Goal: Information Seeking & Learning: Learn about a topic

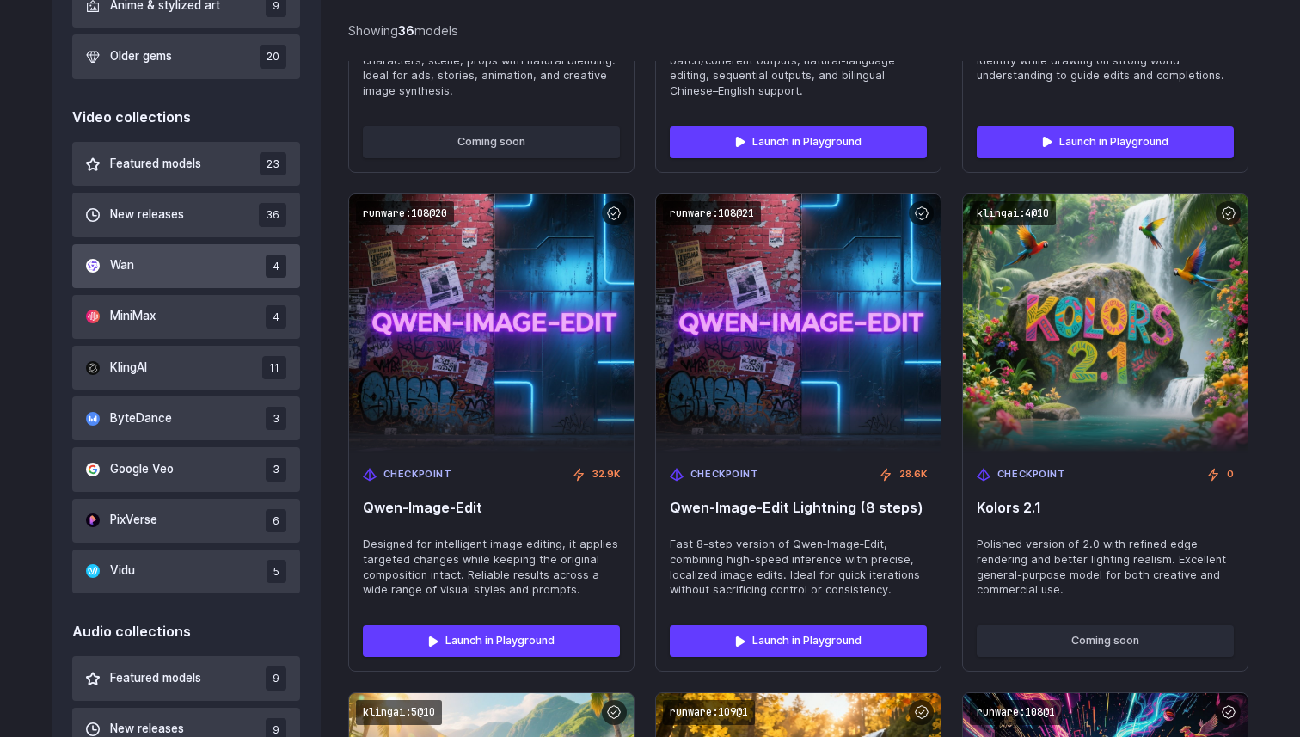
click at [219, 282] on button "Wan 4" at bounding box center [186, 266] width 228 height 44
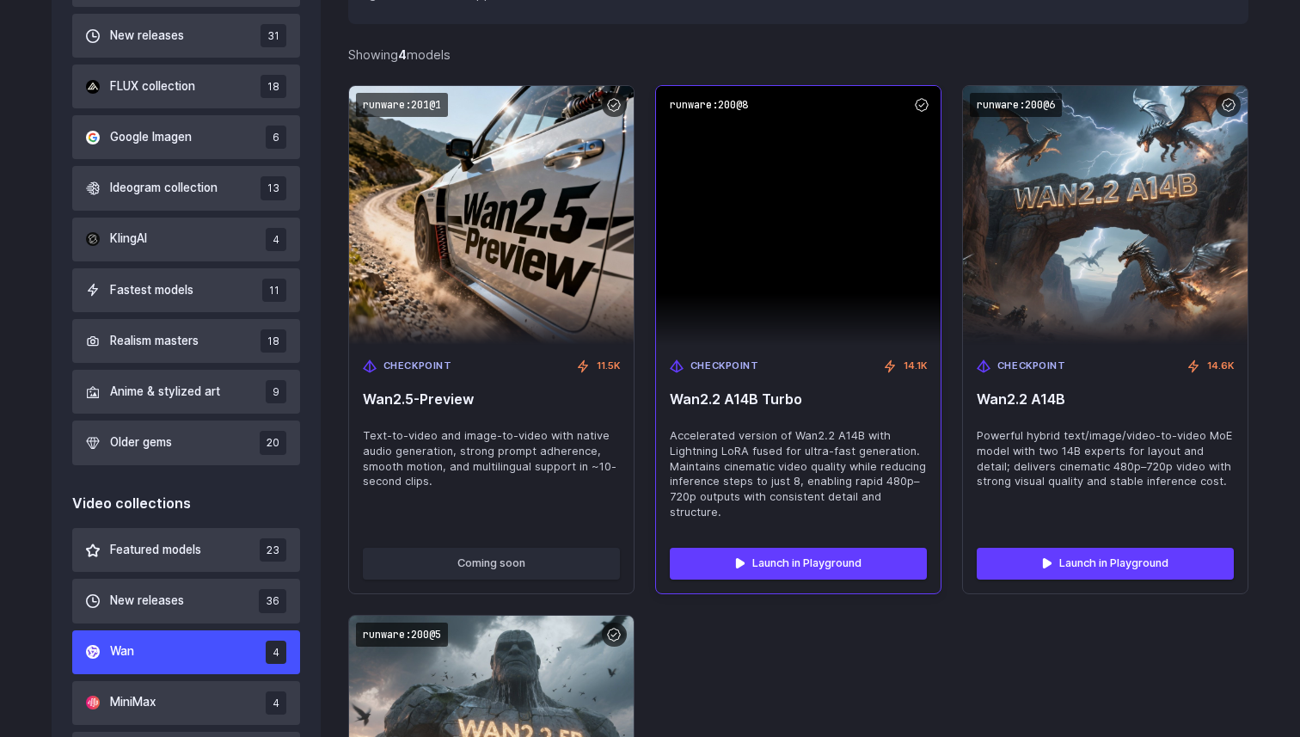
scroll to position [649, 0]
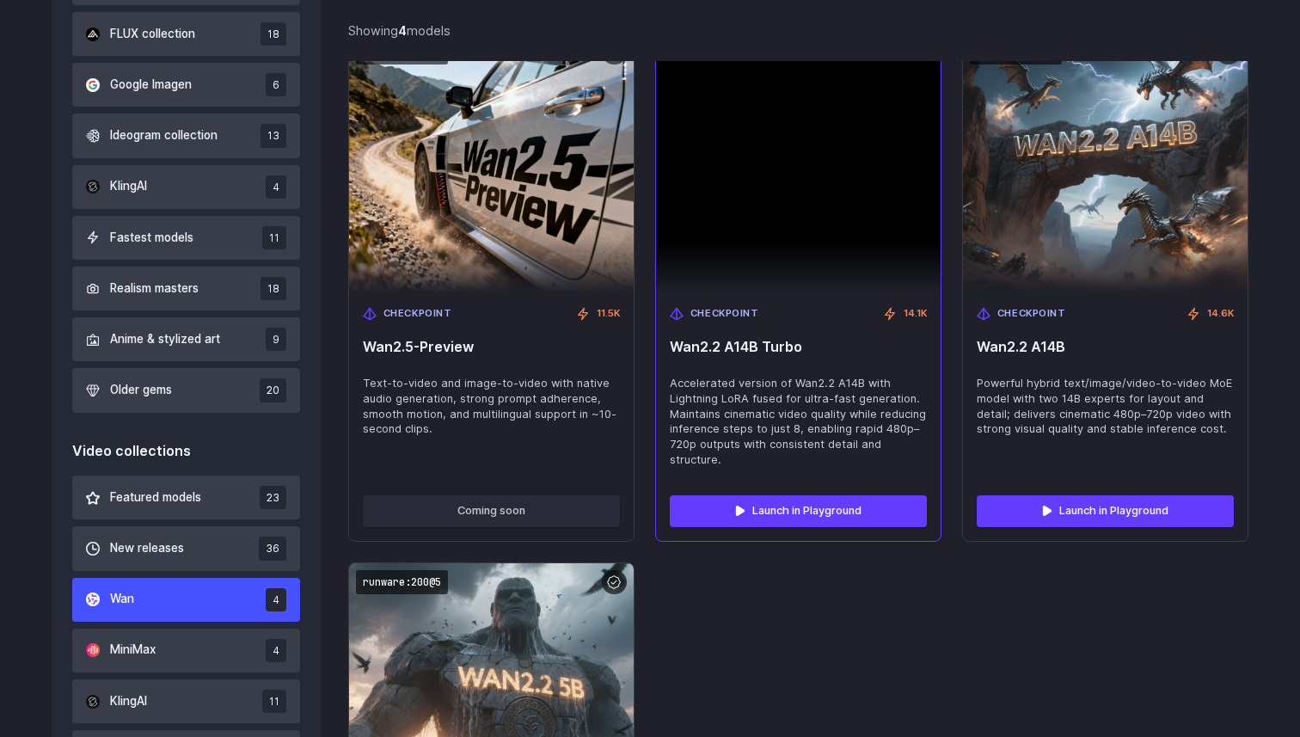
click at [736, 341] on span "Wan2.2 A14B Turbo" at bounding box center [798, 347] width 257 height 16
click at [739, 224] on img at bounding box center [798, 163] width 285 height 259
click at [717, 367] on div "Checkpoint 14.1K Wan2.2 A14B Turbo Accelerated version of Wan2.2 A14B with Ligh…" at bounding box center [798, 387] width 285 height 190
click at [717, 311] on span "Checkpoint" at bounding box center [724, 313] width 69 height 15
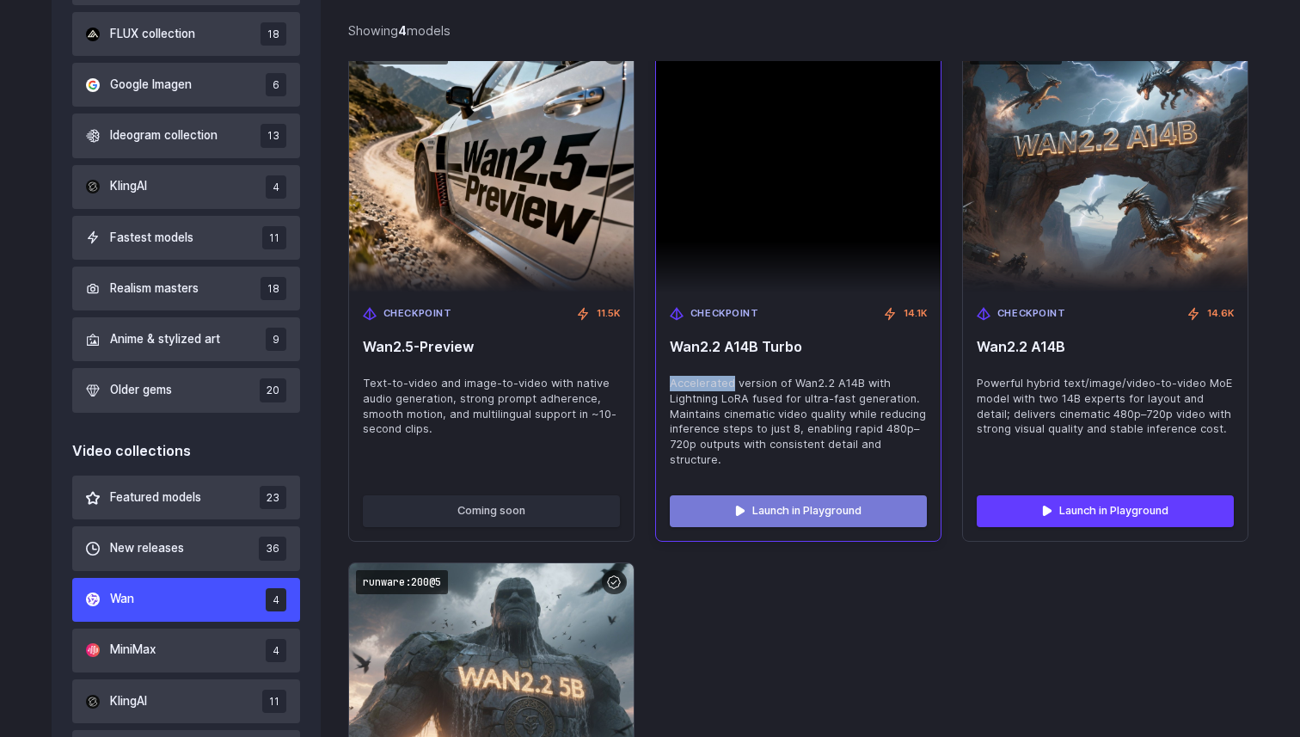
click at [717, 504] on link "Launch in Playground" at bounding box center [798, 510] width 257 height 31
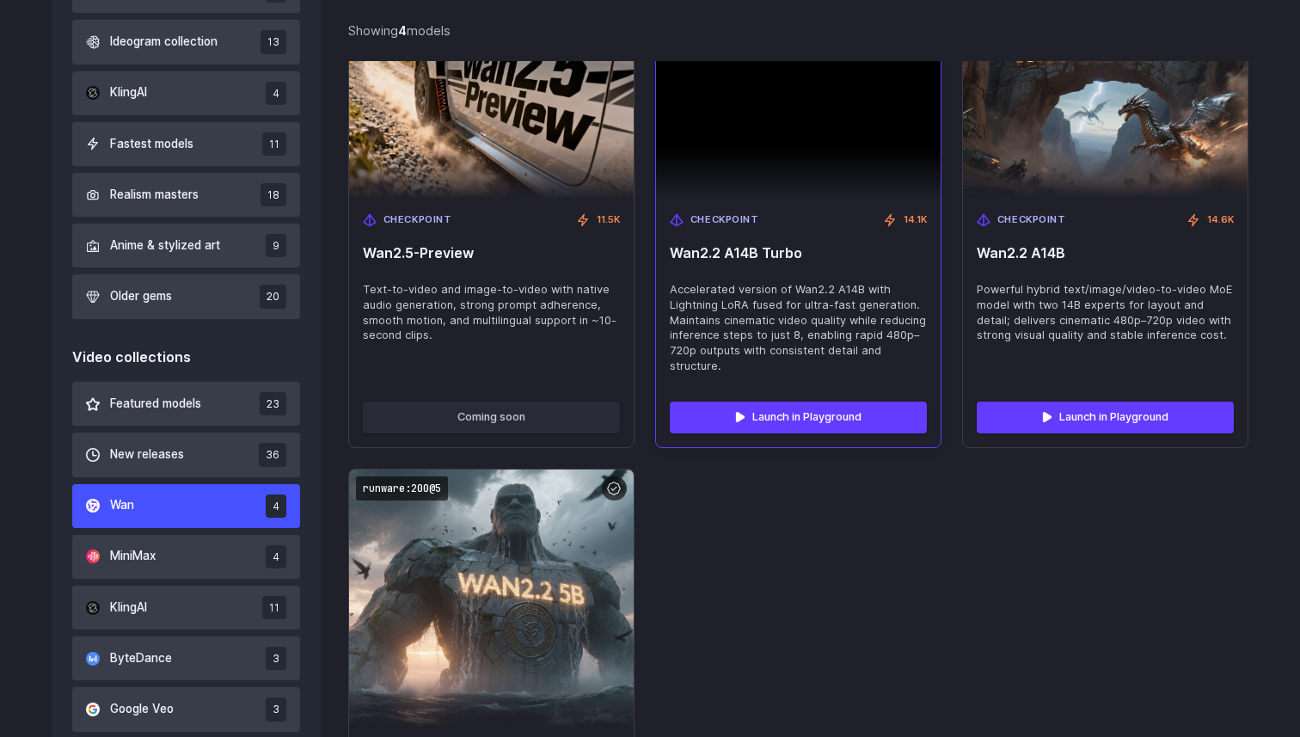
click at [799, 254] on span "Wan2.2 A14B Turbo" at bounding box center [798, 253] width 257 height 16
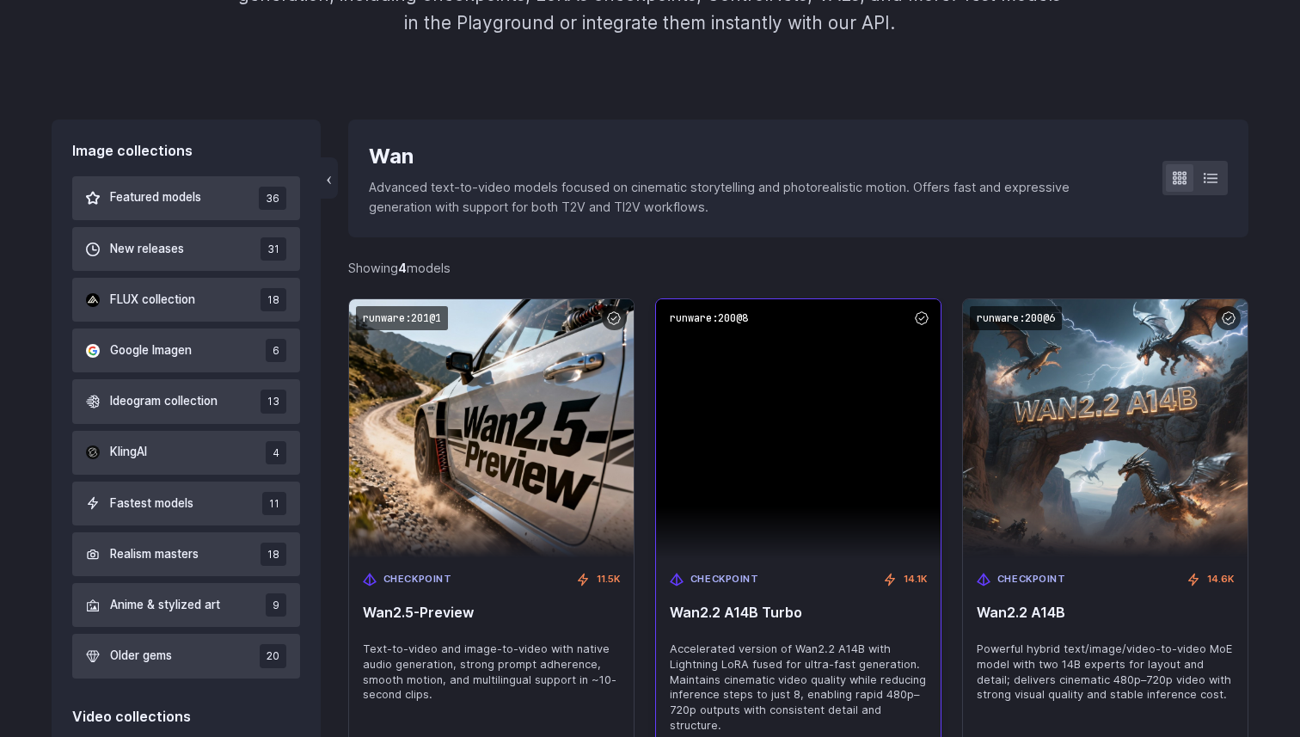
scroll to position [322, 0]
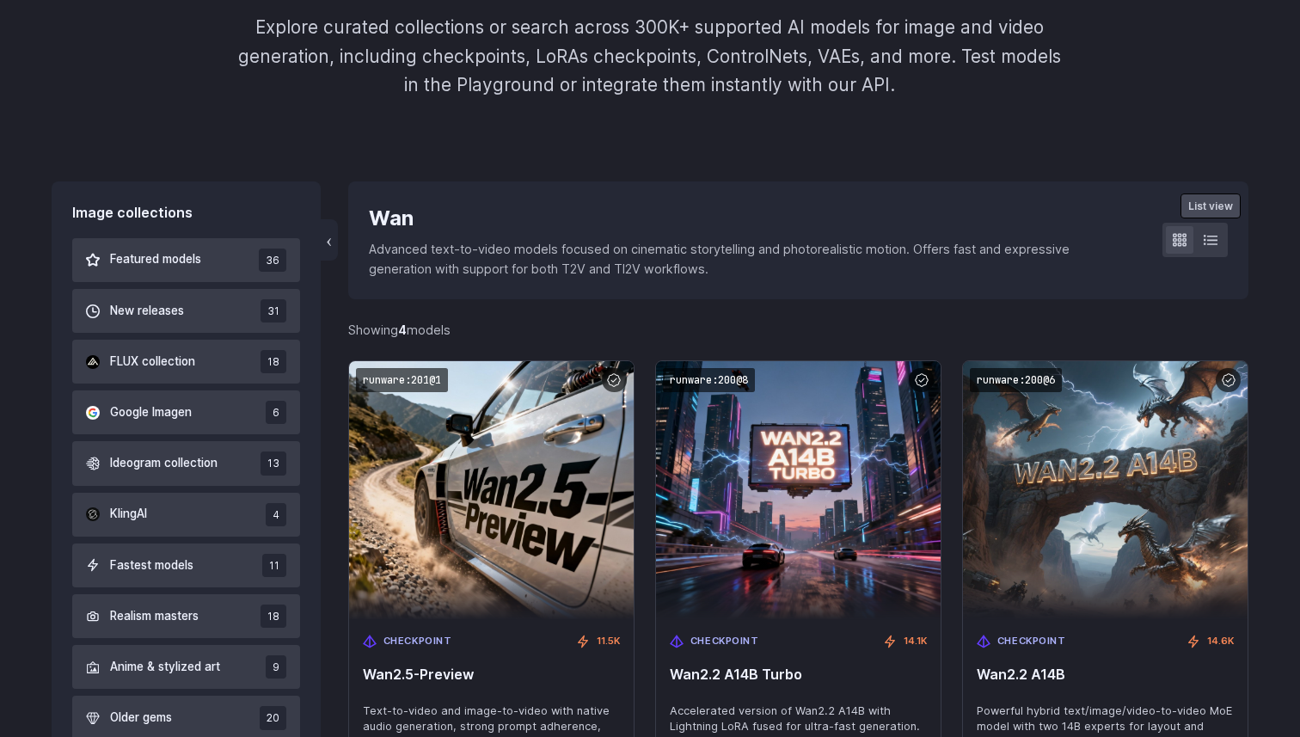
click at [1233, 236] on div "‹ Wan Advanced text-to-video models focused on cinematic storytelling and photo…" at bounding box center [798, 239] width 900 height 117
click at [1212, 236] on icon at bounding box center [1211, 240] width 14 height 9
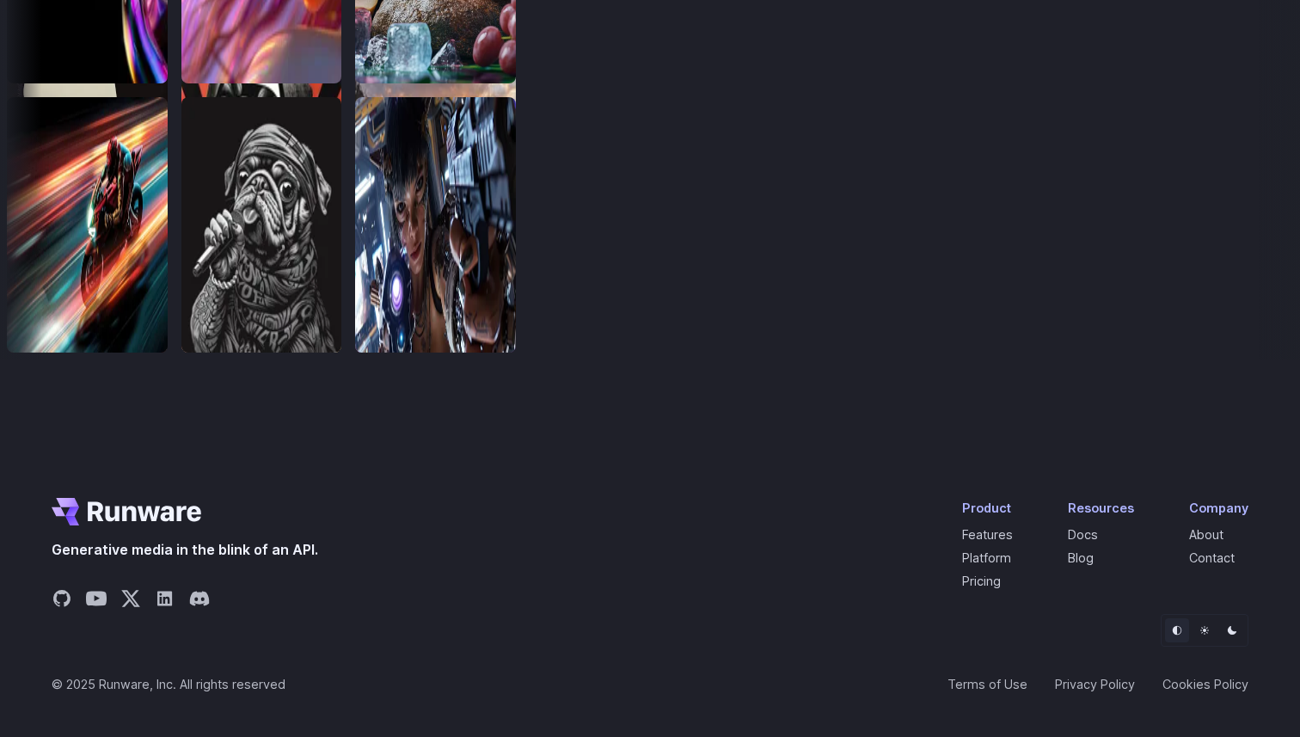
scroll to position [4027, 0]
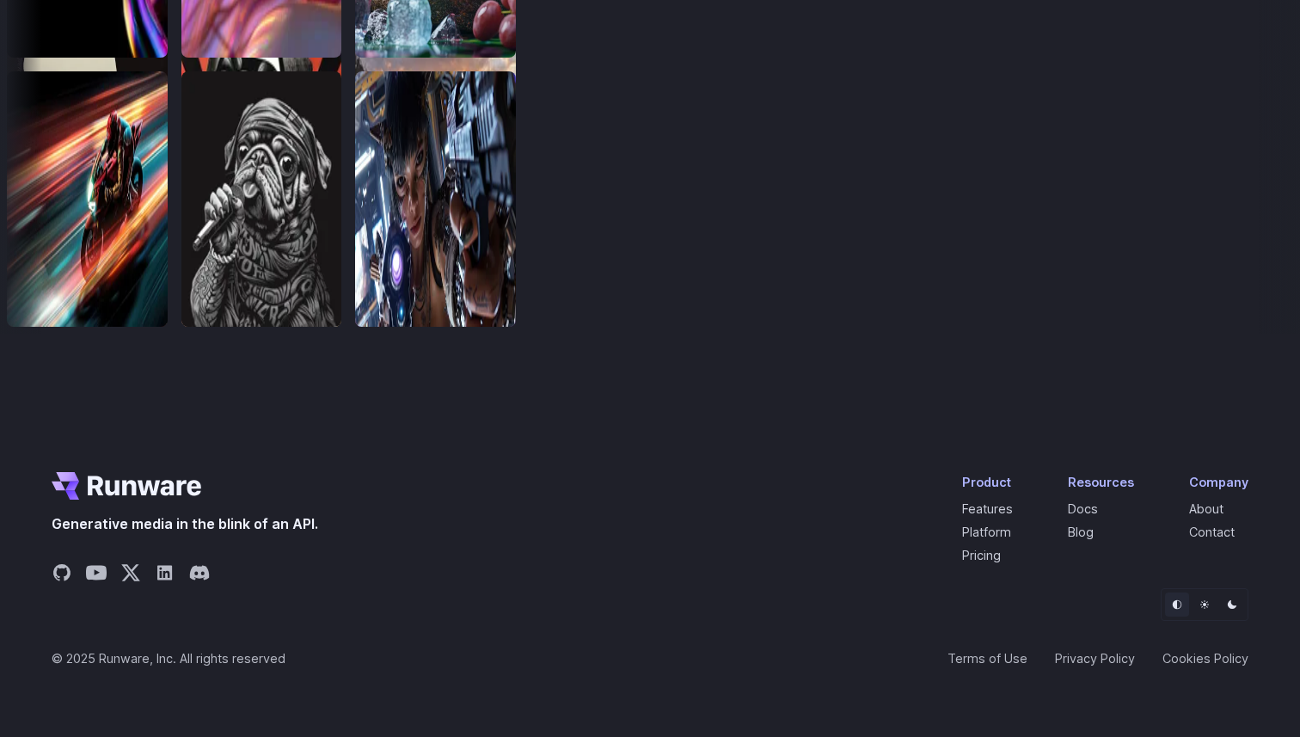
click at [1009, 555] on li "Pricing" at bounding box center [987, 555] width 51 height 20
click at [995, 555] on link "Pricing" at bounding box center [981, 555] width 39 height 15
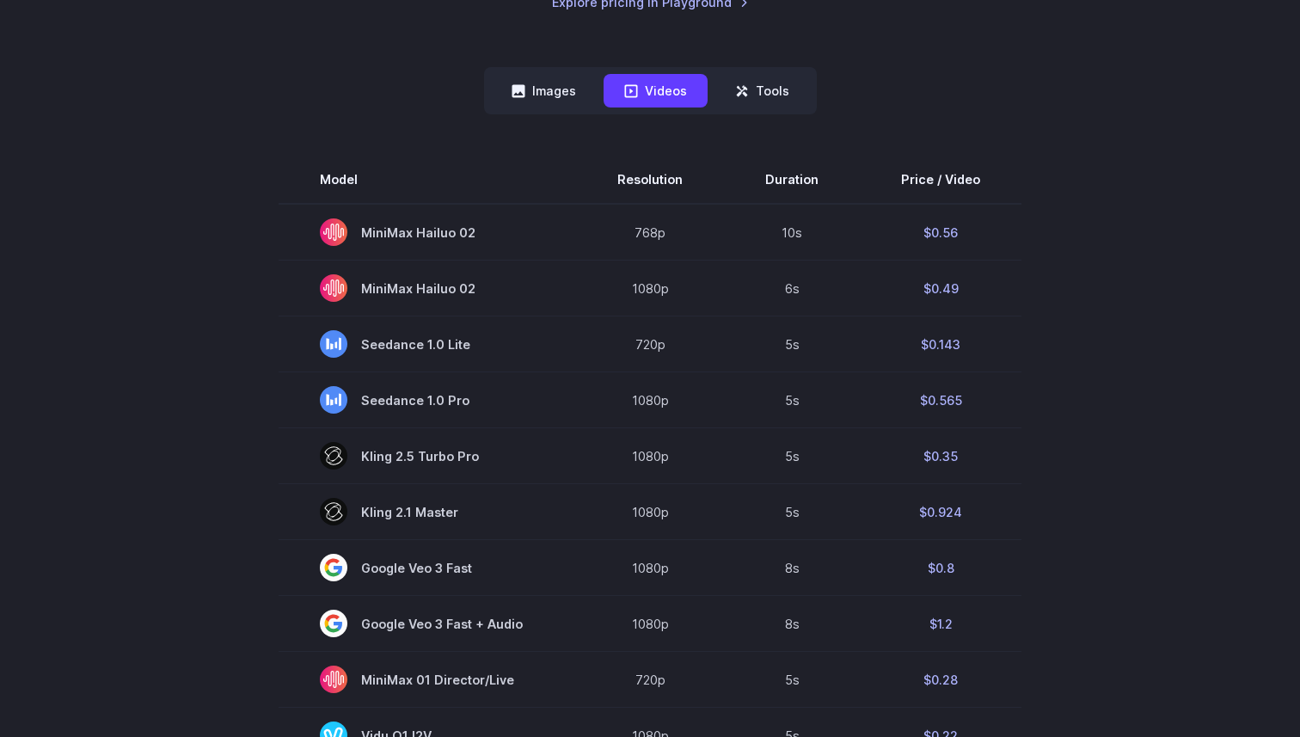
scroll to position [414, 0]
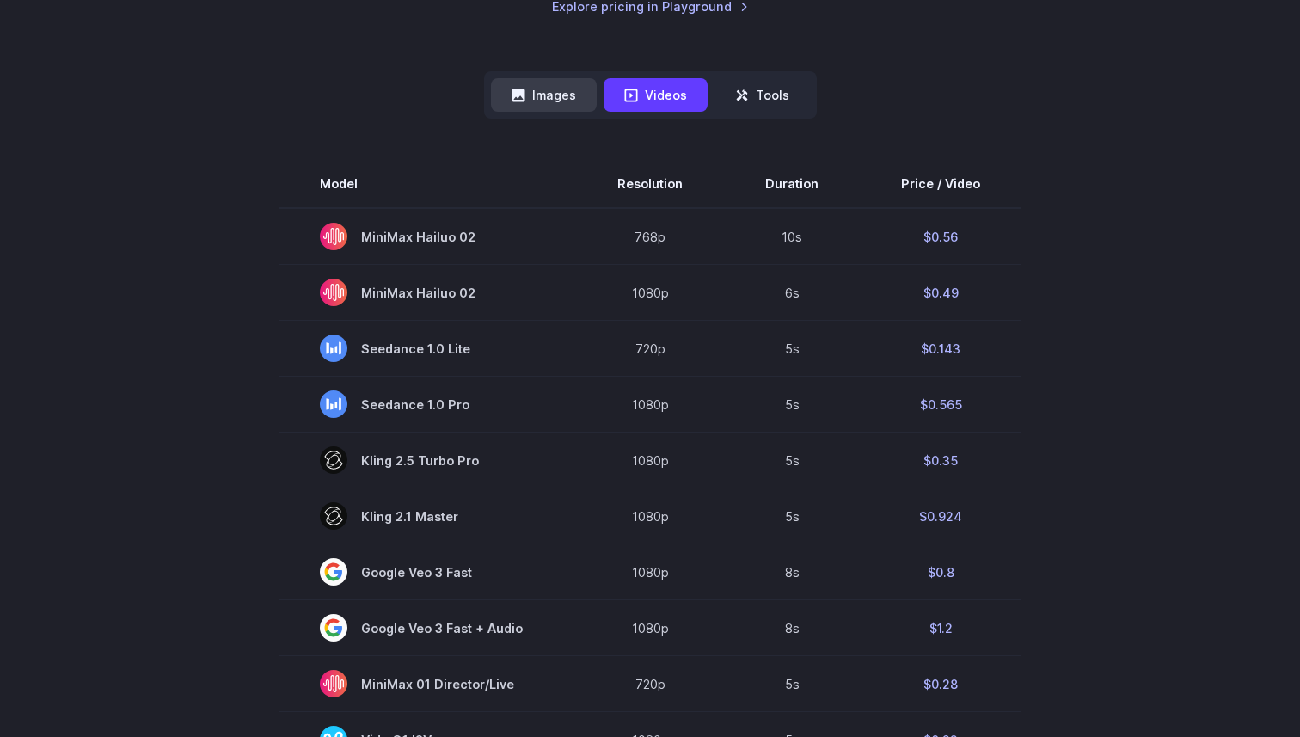
click at [554, 96] on button "Images" at bounding box center [544, 95] width 106 height 34
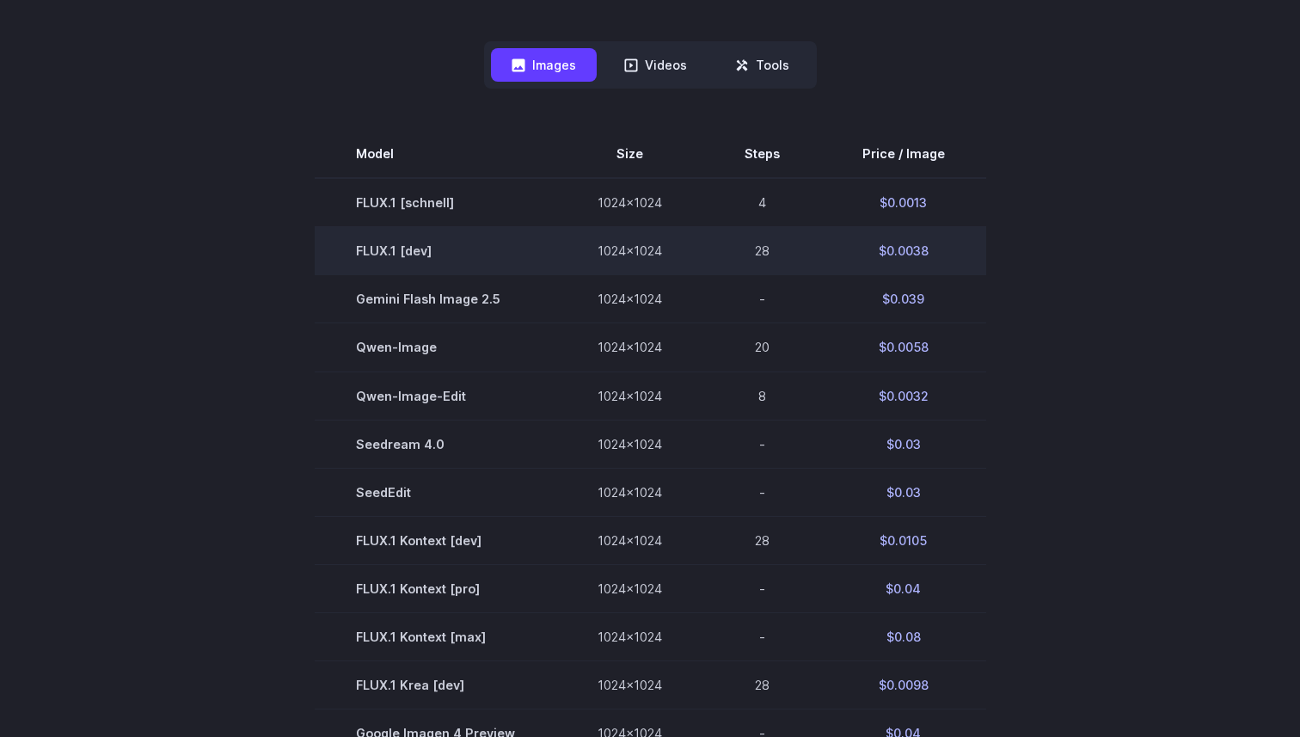
scroll to position [416, 0]
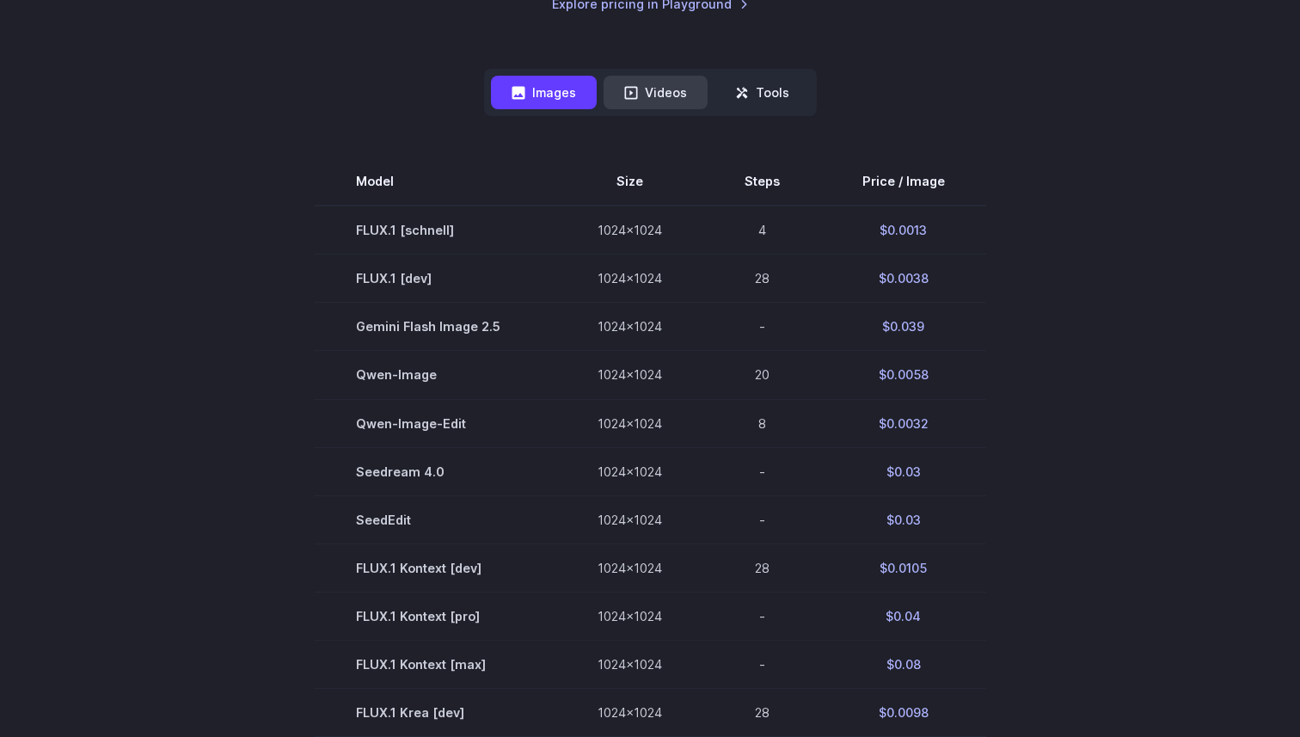
click at [656, 95] on button "Videos" at bounding box center [656, 93] width 104 height 34
